Goal: Task Accomplishment & Management: Complete application form

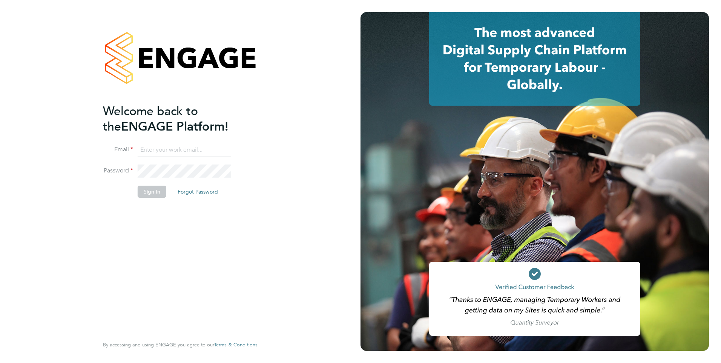
type input "[EMAIL_ADDRESS][DOMAIN_NAME]"
click at [156, 191] on button "Sign In" at bounding box center [152, 192] width 29 height 12
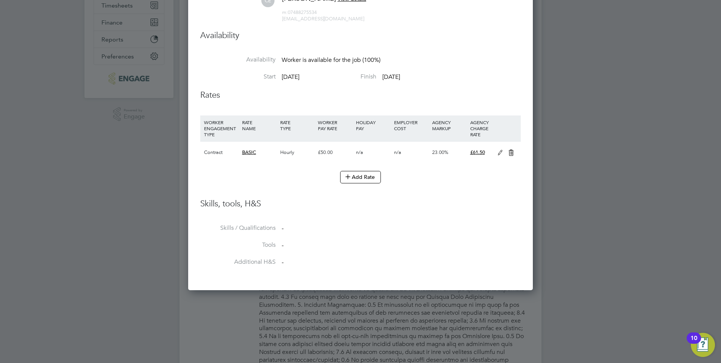
click at [350, 349] on div at bounding box center [360, 181] width 721 height 363
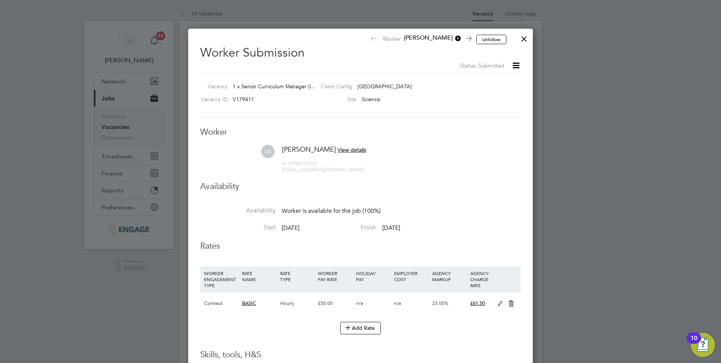
click at [523, 37] on div at bounding box center [524, 37] width 14 height 14
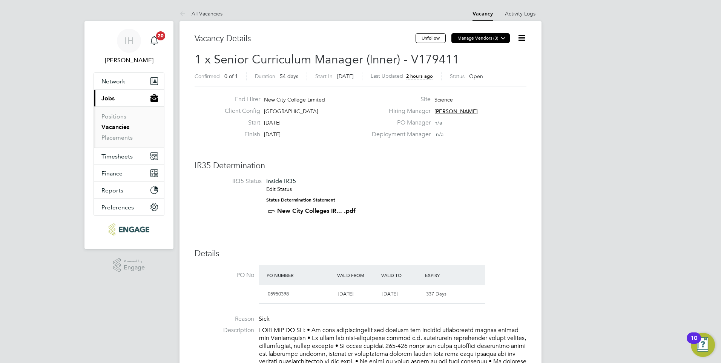
click at [501, 38] on icon at bounding box center [503, 38] width 6 height 6
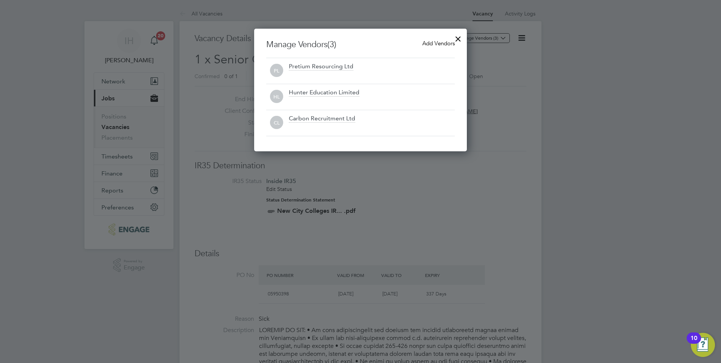
click at [432, 43] on span "Add Vendors" at bounding box center [438, 43] width 32 height 7
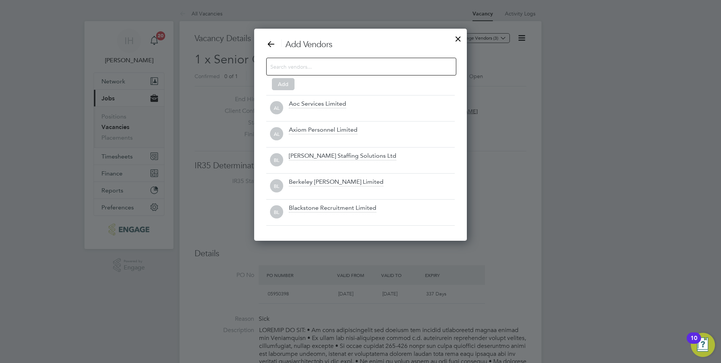
click at [323, 68] on input at bounding box center [355, 66] width 170 height 10
type input "p"
type input "c"
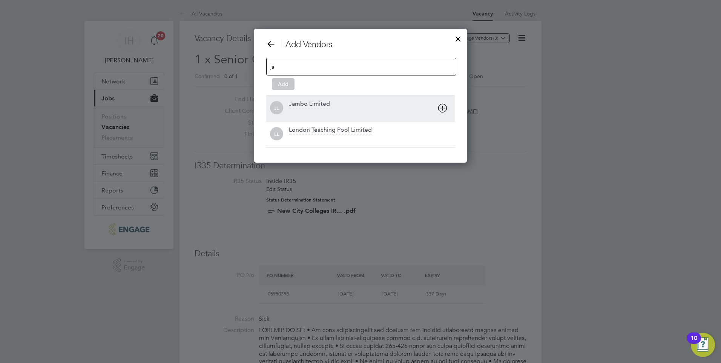
type input "ja"
click at [441, 107] on icon at bounding box center [442, 107] width 9 height 9
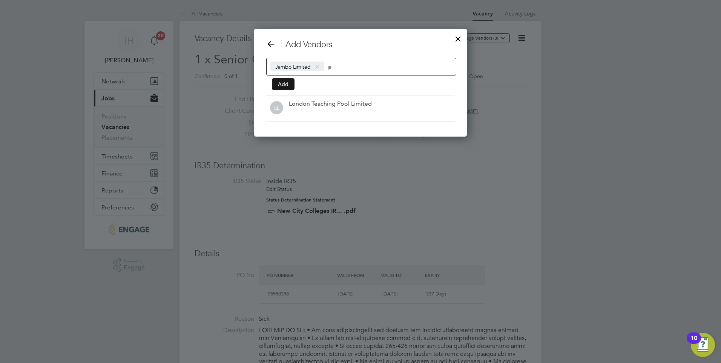
click at [290, 82] on button "Add" at bounding box center [283, 84] width 23 height 12
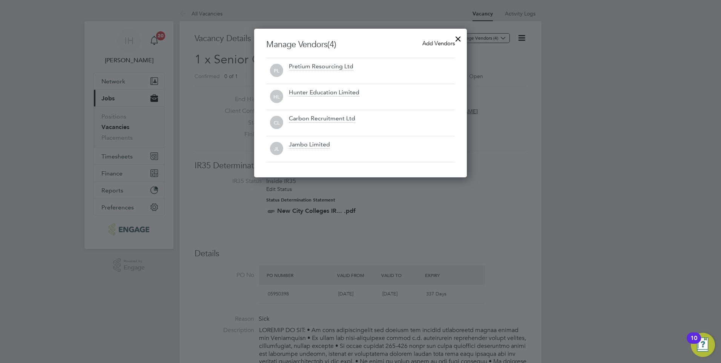
click at [433, 42] on span "Add Vendors" at bounding box center [438, 43] width 32 height 7
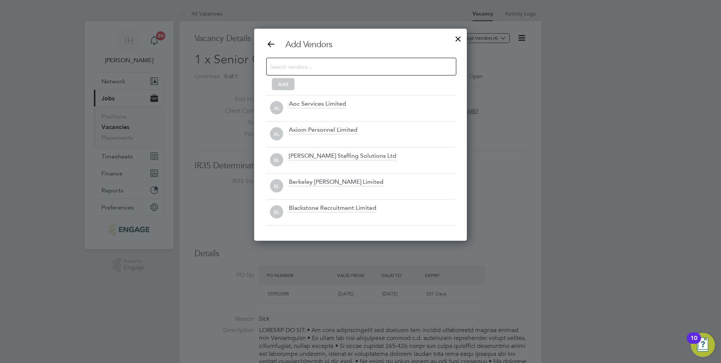
click at [346, 64] on input at bounding box center [355, 66] width 170 height 10
type input "c"
type input "d"
type input "e"
click at [312, 69] on input at bounding box center [293, 66] width 47 height 10
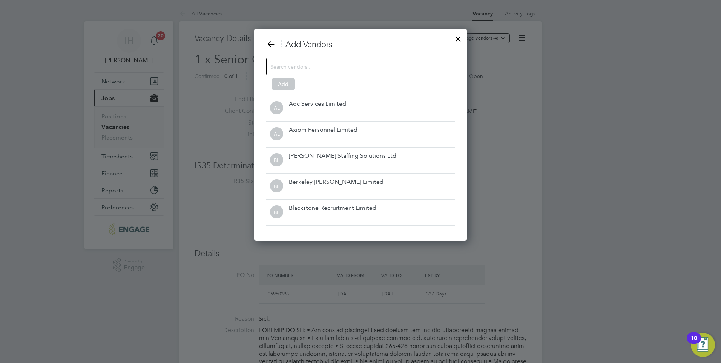
type input "f"
type input "h"
click at [370, 312] on div at bounding box center [360, 181] width 721 height 363
click at [299, 62] on input at bounding box center [293, 66] width 47 height 10
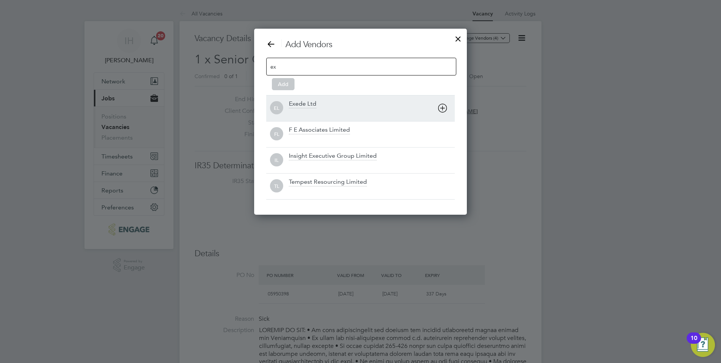
type input "ex"
click at [442, 106] on icon at bounding box center [442, 107] width 9 height 9
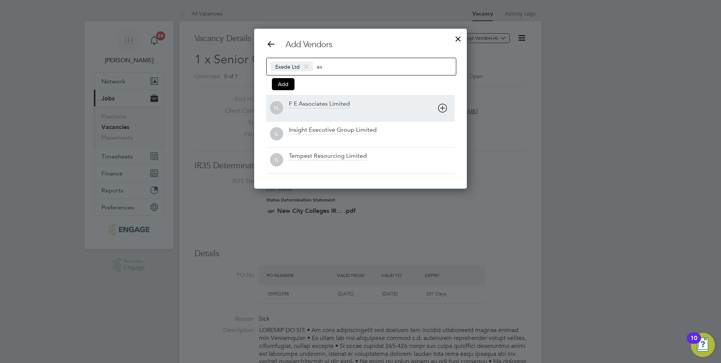
scroll to position [160, 213]
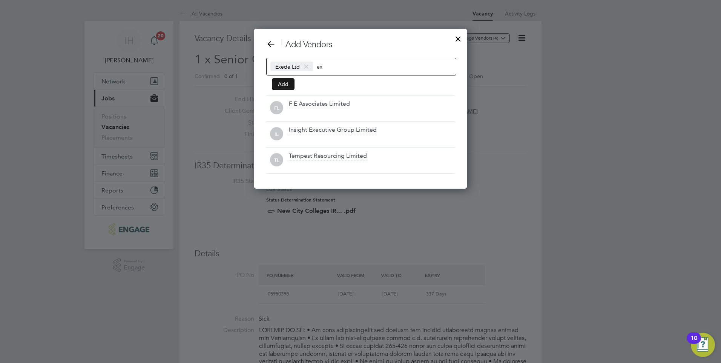
click at [287, 84] on button "Add" at bounding box center [283, 84] width 23 height 12
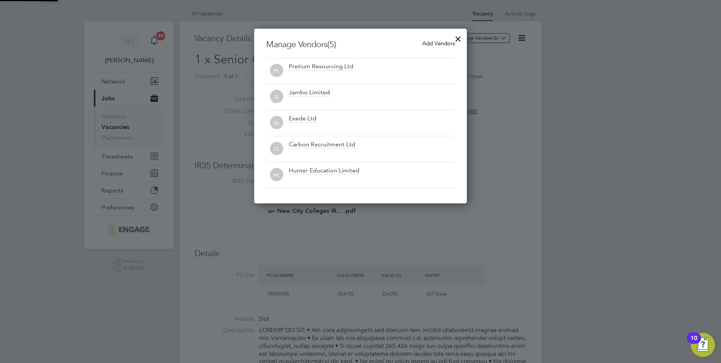
scroll to position [175, 213]
click at [459, 36] on div at bounding box center [458, 37] width 14 height 14
